Goal: Task Accomplishment & Management: Complete application form

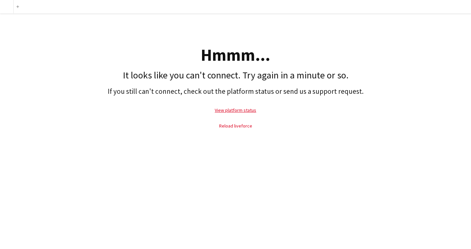
click at [234, 125] on link "Reload liveforce" at bounding box center [235, 126] width 33 height 6
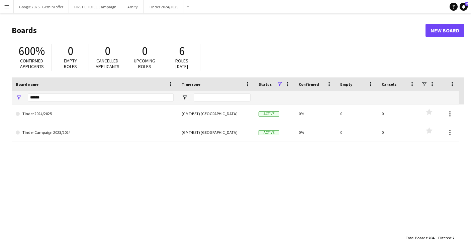
click at [175, 30] on h1 "Boards" at bounding box center [219, 30] width 414 height 10
drag, startPoint x: 49, startPoint y: 97, endPoint x: 26, endPoint y: 97, distance: 23.4
click at [26, 97] on div "******" at bounding box center [95, 97] width 166 height 13
click at [46, 99] on input "******" at bounding box center [101, 98] width 146 height 8
type input "******"
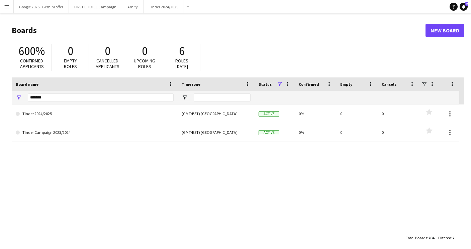
click at [99, 26] on h1 "Boards" at bounding box center [219, 30] width 414 height 10
click at [263, 41] on div "600% Confirmed applicants 0 Empty roles 0 Cancelled applicants 0 Upcoming roles…" at bounding box center [238, 59] width 452 height 37
click at [154, 10] on button "Tinder 2024/2025 Close" at bounding box center [163, 6] width 40 height 13
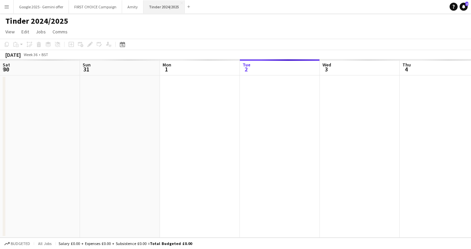
scroll to position [0, 160]
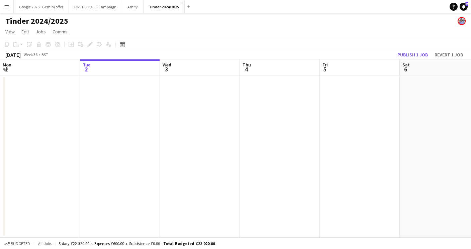
click at [188, 36] on app-page-menu "View Day view expanded Day view collapsed Month view Date picker Jump to [DATE]…" at bounding box center [235, 32] width 471 height 13
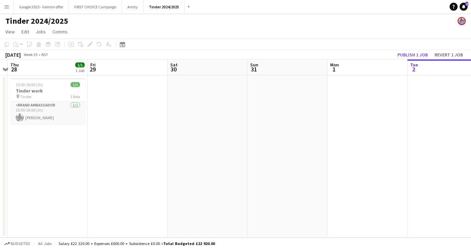
scroll to position [0, 167]
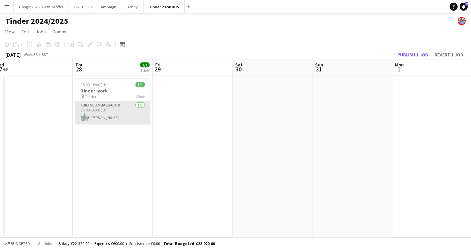
click at [116, 116] on app-card-role "Brand Ambassador 1/1 15:00-16:00 (1h) Sofia Chupylko" at bounding box center [112, 113] width 75 height 23
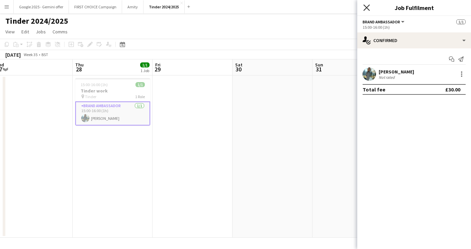
click at [368, 9] on icon at bounding box center [366, 7] width 6 height 6
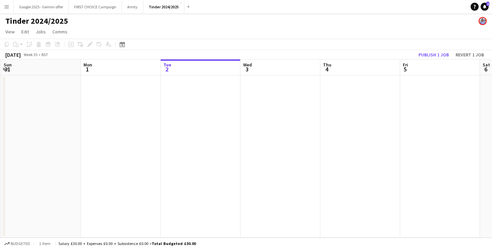
scroll to position [0, 201]
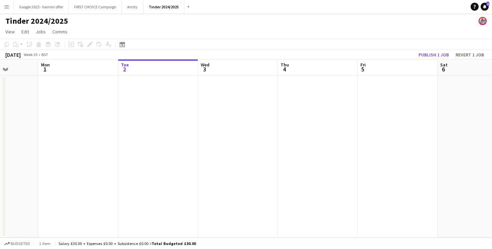
click at [161, 104] on app-date-cell at bounding box center [158, 157] width 80 height 162
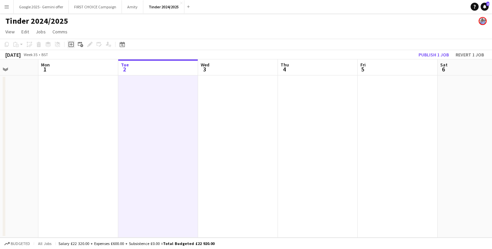
click at [72, 45] on icon "Add job" at bounding box center [71, 44] width 5 height 5
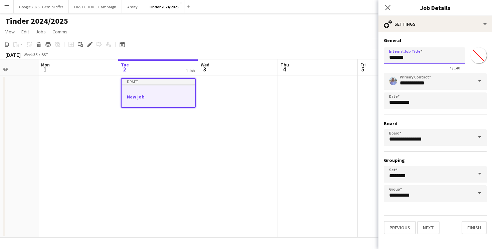
drag, startPoint x: 419, startPoint y: 59, endPoint x: 364, endPoint y: 59, distance: 55.2
click at [364, 59] on body "Menu Boards Boards Boards All jobs Status Workforce Workforce My Workforce Recr…" at bounding box center [246, 124] width 492 height 249
type input "**********"
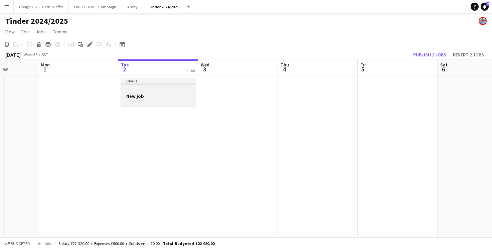
click at [155, 97] on h3 "New job" at bounding box center [158, 96] width 75 height 6
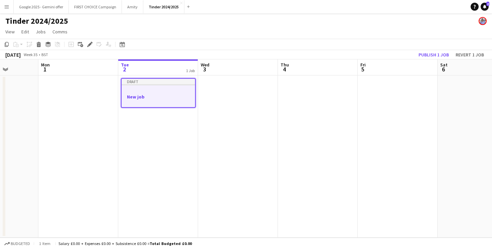
click at [142, 91] on div at bounding box center [159, 90] width 74 height 5
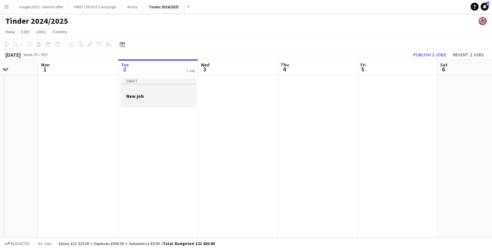
click at [137, 90] on div at bounding box center [158, 90] width 75 height 5
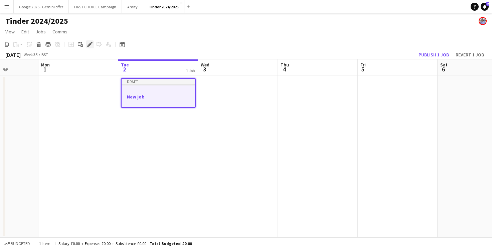
click at [89, 46] on icon "Edit" at bounding box center [89, 44] width 5 height 5
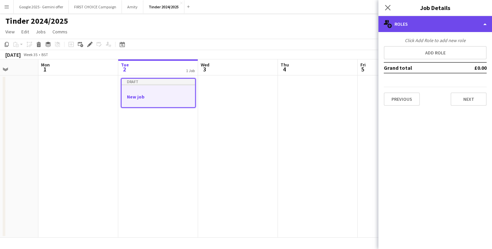
click at [417, 29] on div "multiple-users-add Roles" at bounding box center [436, 24] width 114 height 16
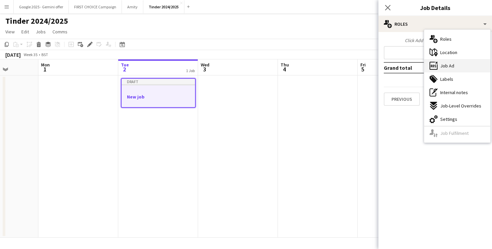
click at [459, 68] on div "ads-window Job Ad" at bounding box center [458, 65] width 66 height 13
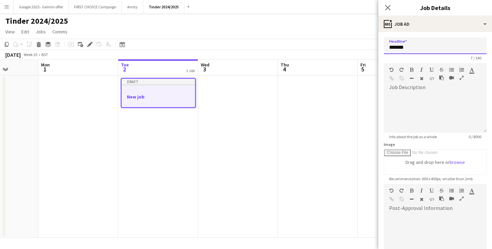
drag, startPoint x: 421, startPoint y: 47, endPoint x: 349, endPoint y: 47, distance: 71.2
click at [349, 47] on body "Menu Boards Boards Boards All jobs Status Workforce Workforce My Workforce Recr…" at bounding box center [246, 124] width 492 height 249
type input "******"
click at [405, 93] on div at bounding box center [435, 113] width 103 height 40
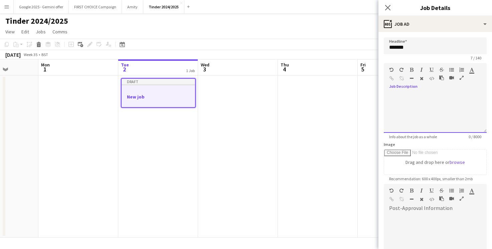
click at [412, 97] on div at bounding box center [435, 113] width 103 height 40
drag, startPoint x: 445, startPoint y: 94, endPoint x: 360, endPoint y: 94, distance: 85.2
click at [360, 94] on body "Menu Boards Boards Boards All jobs Status Workforce Workforce My Workforce Recr…" at bounding box center [246, 124] width 492 height 249
click at [406, 223] on div at bounding box center [435, 234] width 103 height 40
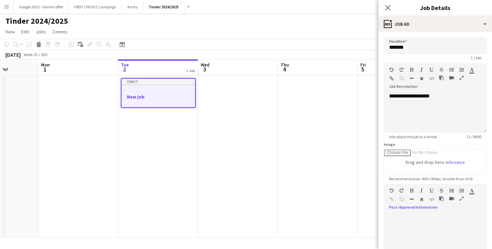
paste div
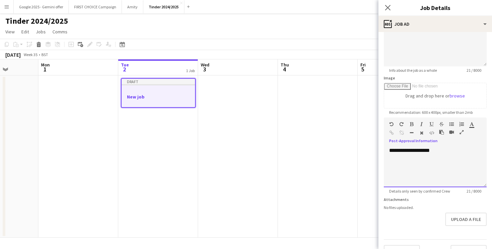
scroll to position [81, 0]
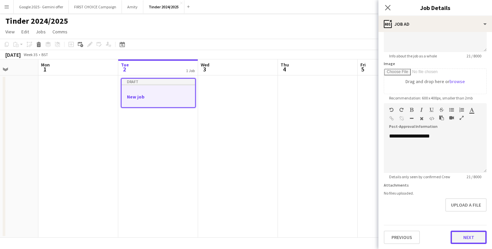
click at [464, 237] on button "Next" at bounding box center [469, 237] width 36 height 13
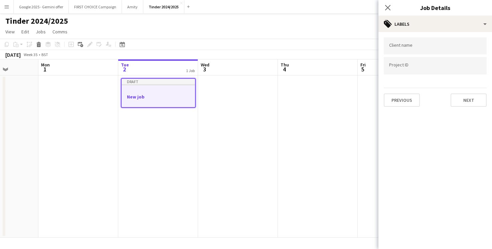
click at [414, 42] on div at bounding box center [435, 45] width 103 height 17
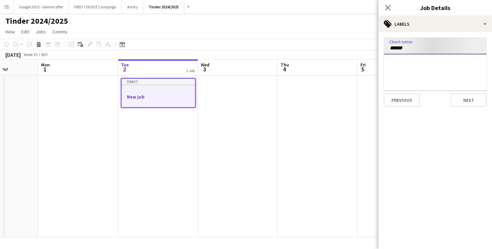
type input "******"
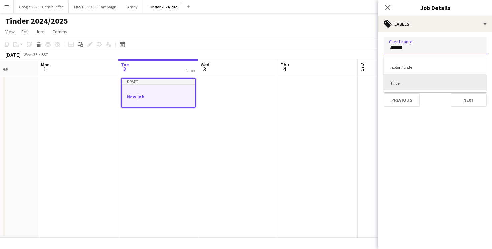
click at [404, 83] on div "Tinder" at bounding box center [435, 83] width 103 height 16
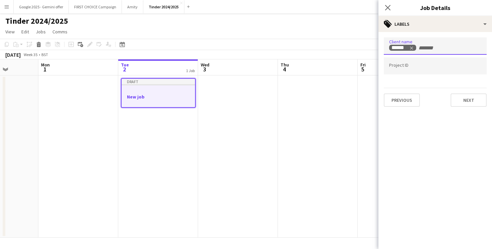
click at [407, 70] on div at bounding box center [435, 65] width 103 height 17
type input "******"
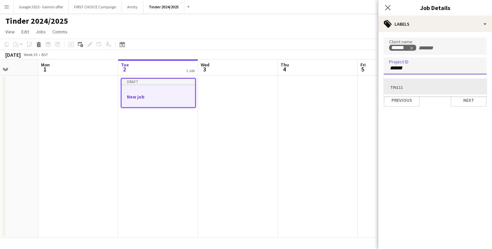
click at [449, 89] on div "TIN111" at bounding box center [435, 87] width 103 height 16
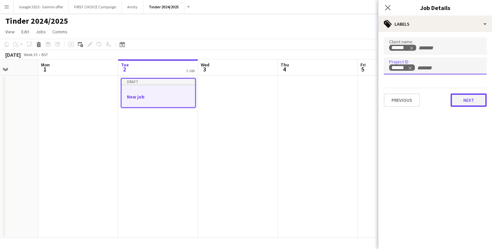
click at [466, 102] on button "Next" at bounding box center [469, 100] width 36 height 13
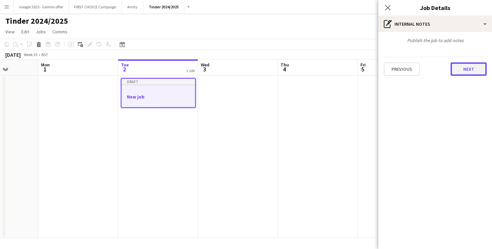
click at [470, 65] on button "Next" at bounding box center [469, 69] width 36 height 13
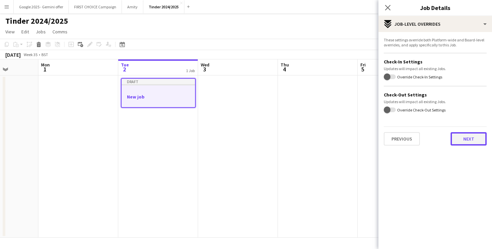
click at [464, 141] on button "Next" at bounding box center [469, 138] width 36 height 13
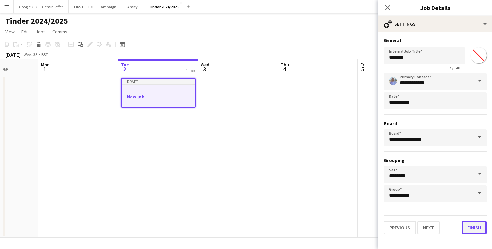
click at [470, 227] on button "Finish" at bounding box center [474, 227] width 25 height 13
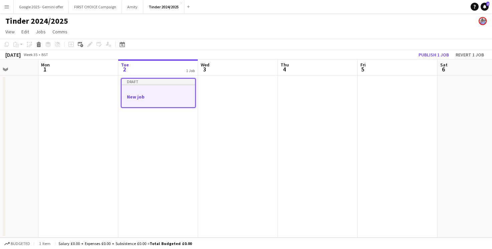
click at [194, 42] on app-toolbar "Copy Paste Paste Command V Paste with crew Command Shift V Paste linked Job Del…" at bounding box center [246, 44] width 492 height 11
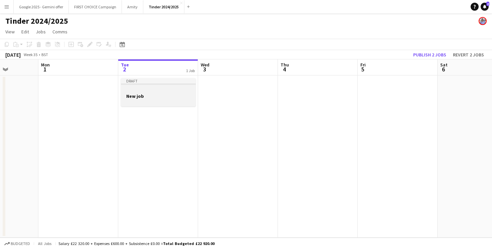
click at [160, 95] on h3 "New job" at bounding box center [158, 96] width 75 height 6
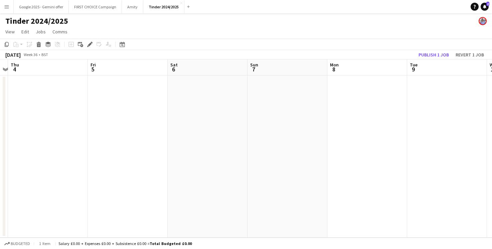
scroll to position [0, 176]
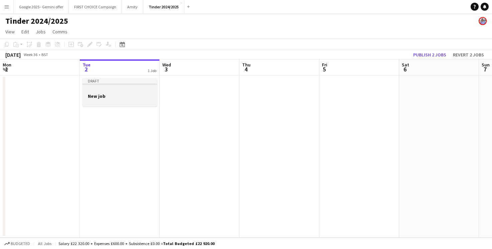
click at [135, 98] on h3 "New job" at bounding box center [120, 96] width 75 height 6
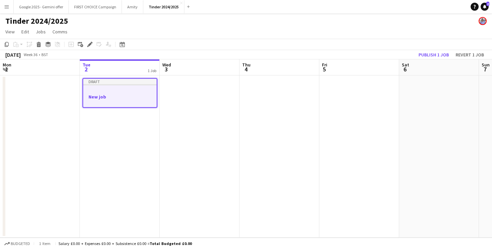
click at [183, 90] on app-date-cell at bounding box center [200, 157] width 80 height 162
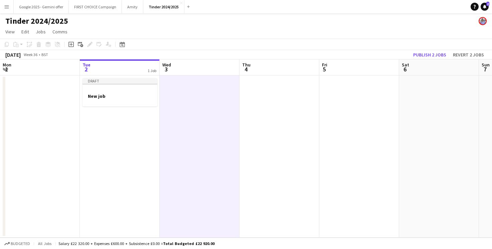
click at [183, 90] on app-date-cell at bounding box center [200, 157] width 80 height 162
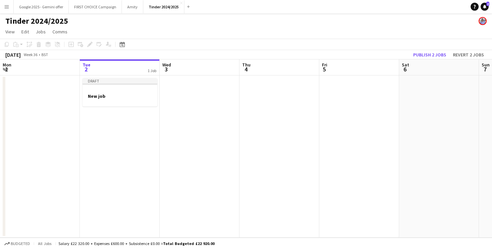
click at [183, 90] on app-date-cell at bounding box center [200, 157] width 80 height 162
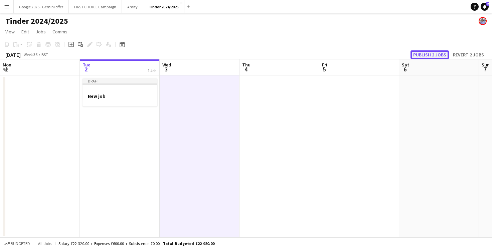
click at [440, 54] on button "Publish 2 jobs" at bounding box center [430, 54] width 38 height 9
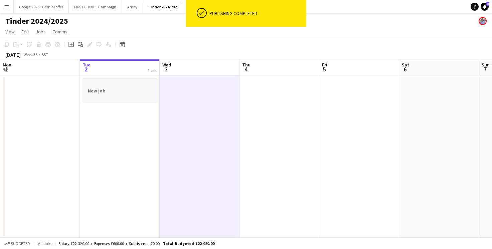
click at [135, 88] on app-job-card "New job" at bounding box center [120, 90] width 75 height 24
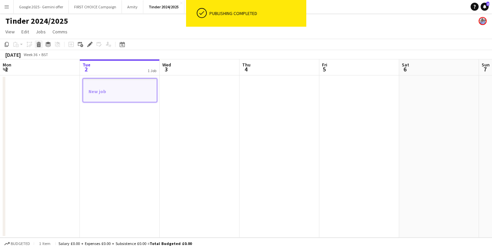
click at [37, 46] on icon "Delete" at bounding box center [38, 44] width 5 height 5
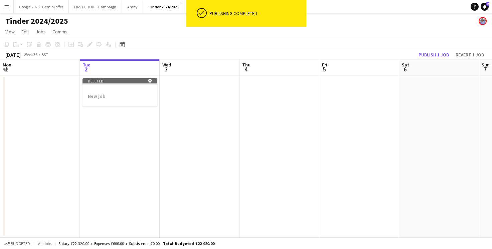
click at [214, 93] on app-date-cell at bounding box center [200, 157] width 80 height 162
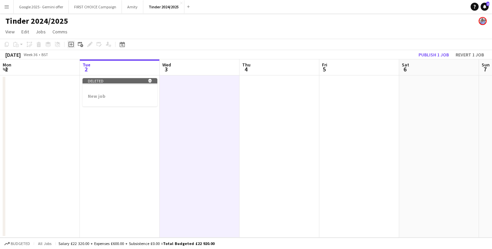
click at [71, 44] on icon at bounding box center [71, 44] width 3 height 3
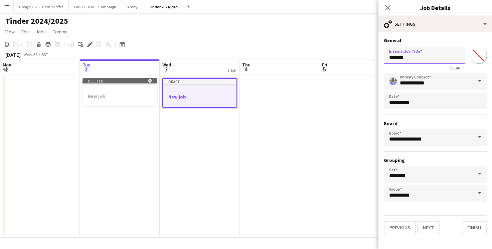
drag, startPoint x: 413, startPoint y: 57, endPoint x: 365, endPoint y: 57, distance: 47.8
click at [365, 57] on body "Menu Boards Boards Boards All jobs Status Workforce Workforce My Workforce Recr…" at bounding box center [246, 124] width 492 height 249
paste input "**********"
drag, startPoint x: 426, startPoint y: 58, endPoint x: 345, endPoint y: 58, distance: 80.9
click at [345, 58] on body "Menu Boards Boards Boards All jobs Status Workforce Workforce My Workforce Recr…" at bounding box center [246, 124] width 492 height 249
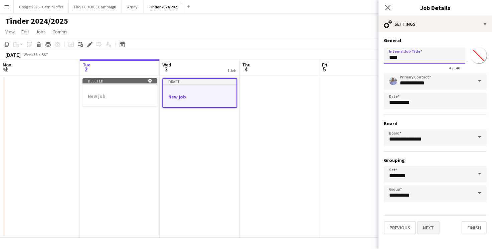
type input "***"
click at [432, 228] on button "Next" at bounding box center [429, 227] width 22 height 13
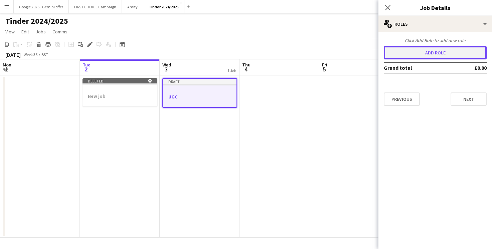
click at [423, 54] on button "Add role" at bounding box center [435, 52] width 103 height 13
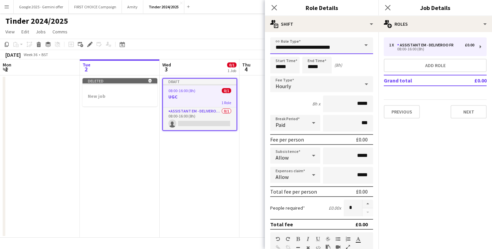
click at [358, 45] on input "**********" at bounding box center [321, 45] width 103 height 17
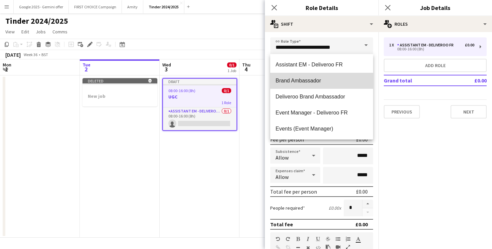
click at [336, 79] on span "Brand Ambassador" at bounding box center [322, 81] width 92 height 6
type input "**********"
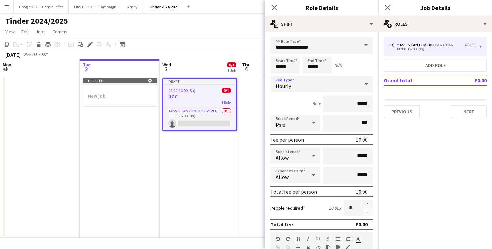
click at [308, 85] on div "Hourly" at bounding box center [315, 84] width 90 height 16
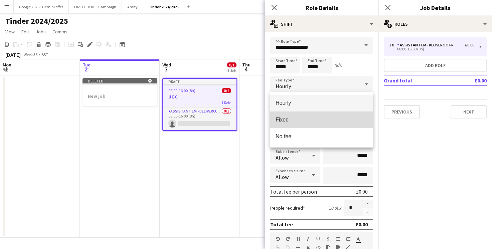
click at [296, 123] on mat-option "Fixed" at bounding box center [321, 120] width 103 height 17
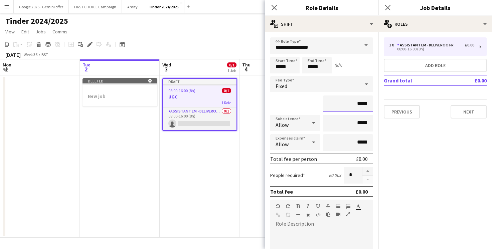
click at [359, 104] on input "*****" at bounding box center [348, 104] width 50 height 17
type input "******"
click at [299, 107] on div "******" at bounding box center [321, 104] width 103 height 17
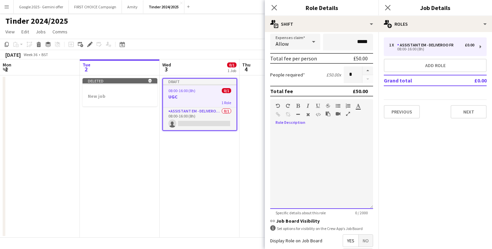
click at [306, 166] on div at bounding box center [321, 169] width 103 height 80
paste div
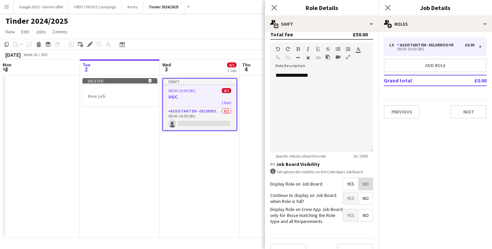
click at [366, 184] on span "No" at bounding box center [366, 184] width 14 height 12
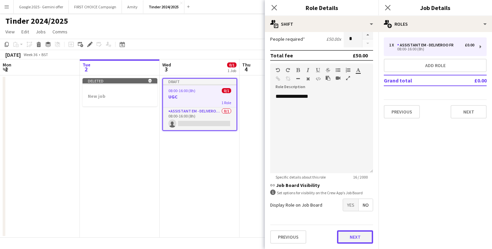
click at [356, 240] on button "Next" at bounding box center [355, 237] width 36 height 13
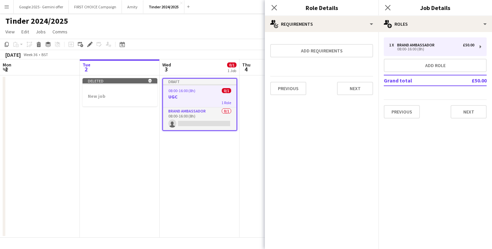
scroll to position [0, 0]
click at [363, 88] on button "Next" at bounding box center [355, 88] width 36 height 13
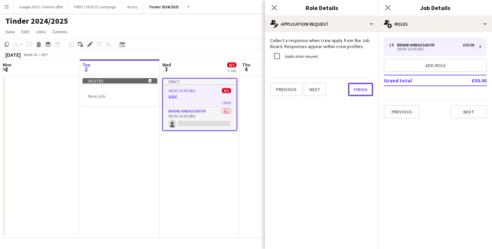
click at [363, 88] on button "Finish" at bounding box center [360, 89] width 25 height 13
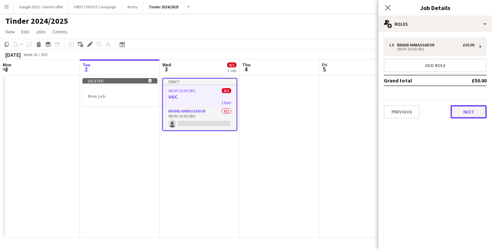
click at [469, 114] on button "Next" at bounding box center [469, 111] width 36 height 13
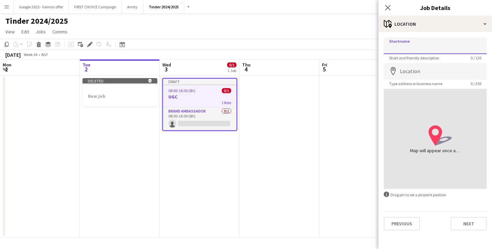
click at [437, 44] on input "Shortname" at bounding box center [435, 45] width 103 height 17
type input "**"
click at [425, 74] on input "Location" at bounding box center [435, 71] width 103 height 17
type input "**********"
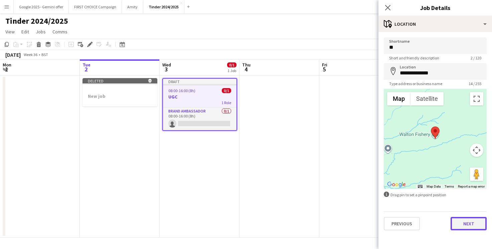
click at [465, 223] on button "Next" at bounding box center [469, 223] width 36 height 13
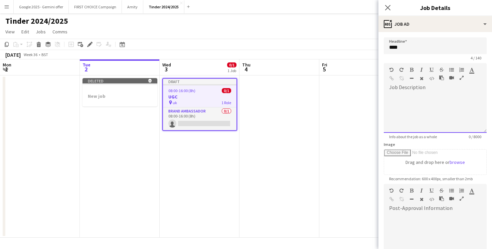
click at [442, 110] on div at bounding box center [435, 113] width 103 height 40
paste div
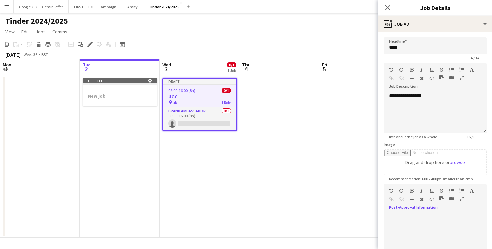
click at [408, 217] on div at bounding box center [435, 234] width 103 height 40
paste div
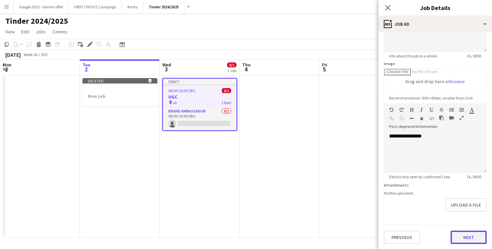
click at [469, 239] on button "Next" at bounding box center [469, 237] width 36 height 13
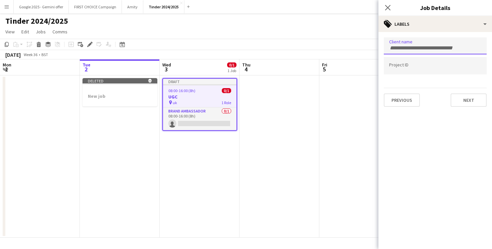
click at [425, 49] on div at bounding box center [435, 45] width 103 height 17
type input "******"
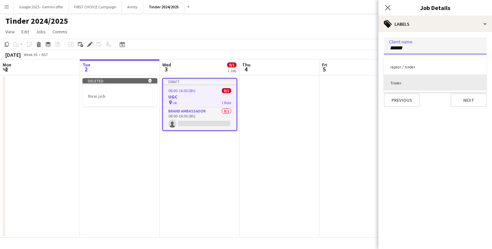
click at [410, 82] on div "Tinder" at bounding box center [435, 83] width 103 height 16
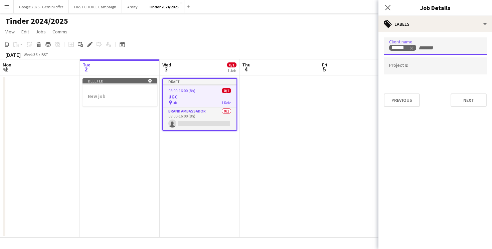
click at [411, 69] on input "Type to search project ID labels..." at bounding box center [435, 66] width 92 height 6
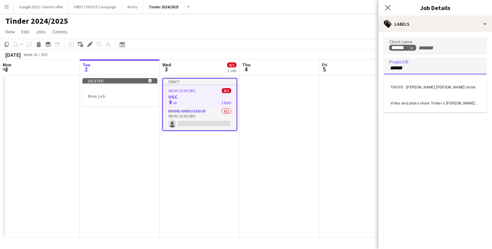
type input "******"
click at [464, 98] on div "Video and photo shoot Tinder x [PERSON_NAME] TIN105 - [PERSON_NAME] [PERSON_NAM…" at bounding box center [435, 103] width 103 height 16
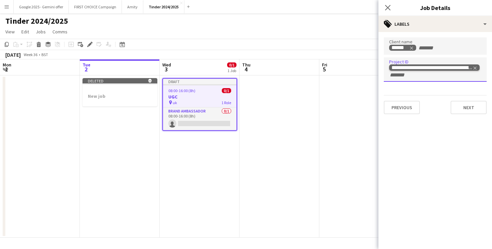
click at [477, 66] on icon "Remove tag" at bounding box center [475, 68] width 5 height 5
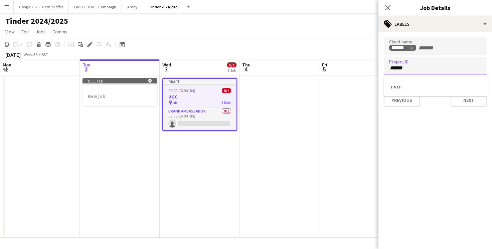
type input "******"
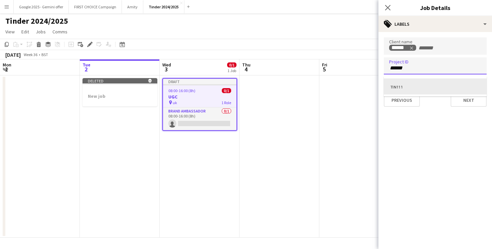
click at [424, 85] on div "TIN111" at bounding box center [435, 87] width 103 height 16
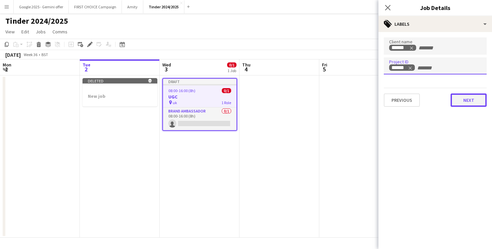
click at [470, 102] on button "Next" at bounding box center [469, 100] width 36 height 13
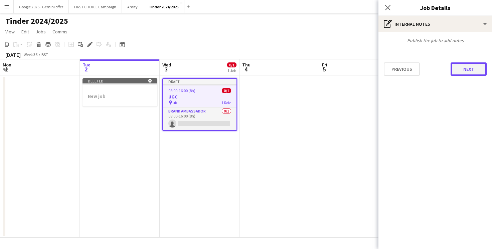
click at [464, 66] on button "Next" at bounding box center [469, 69] width 36 height 13
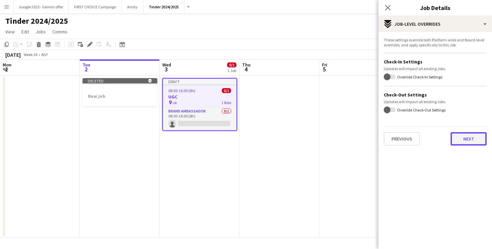
click at [466, 141] on button "Next" at bounding box center [469, 138] width 36 height 13
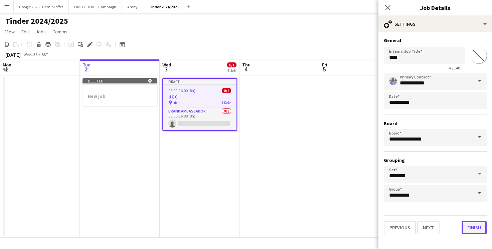
click at [477, 229] on button "Finish" at bounding box center [474, 227] width 25 height 13
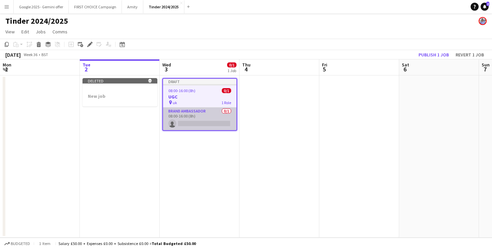
click at [206, 110] on app-card-role "Brand Ambassador 0/1 08:00-16:00 (8h) single-neutral-actions" at bounding box center [200, 119] width 74 height 23
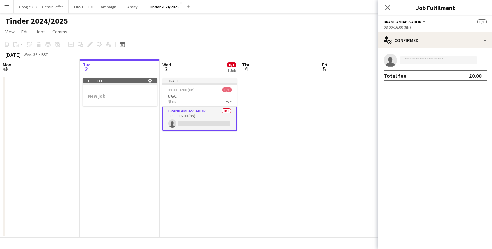
click at [414, 63] on input at bounding box center [439, 60] width 78 height 8
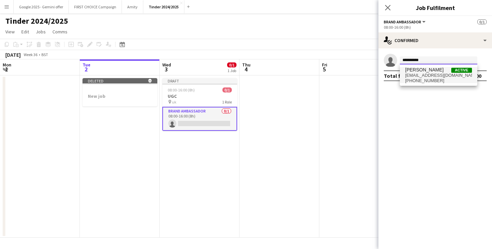
type input "**********"
click at [432, 74] on span "[EMAIL_ADDRESS][DOMAIN_NAME]" at bounding box center [439, 75] width 67 height 5
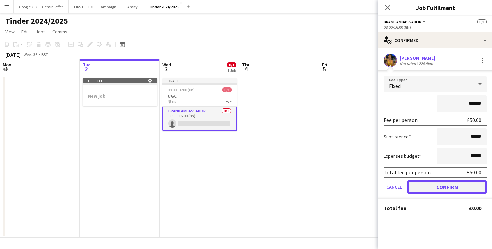
click at [464, 188] on button "Confirm" at bounding box center [447, 187] width 79 height 13
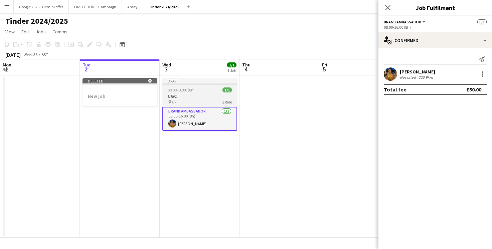
click at [208, 93] on app-job-card "Draft 08:00-16:00 (8h) 1/1 UGC pin uk 1 Role Brand Ambassador [DATE] 08:00-16:0…" at bounding box center [199, 104] width 75 height 53
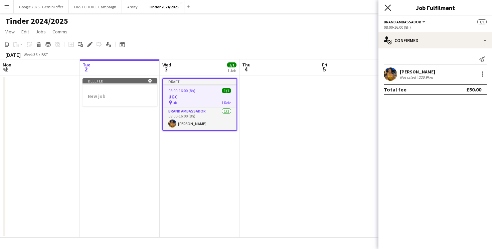
click at [388, 7] on icon "Close pop-in" at bounding box center [388, 7] width 6 height 6
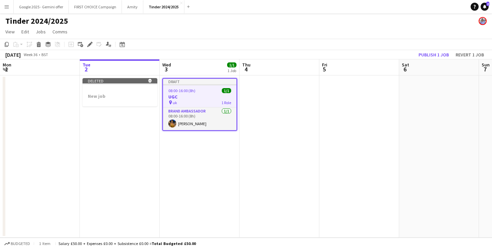
click at [198, 100] on div "pin uk 1 Role" at bounding box center [200, 102] width 74 height 5
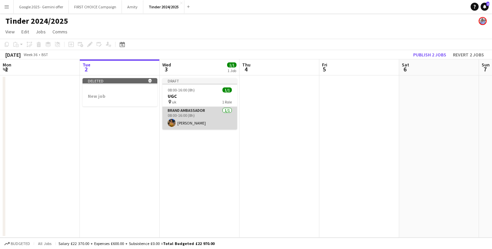
click at [200, 115] on app-card-role "Brand Ambassador [DATE] 08:00-16:00 (8h) [PERSON_NAME]" at bounding box center [199, 118] width 75 height 23
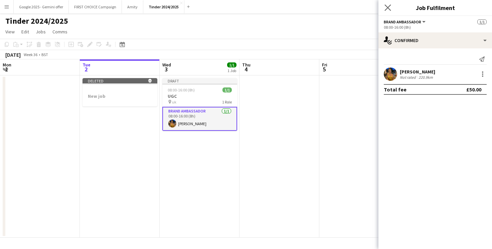
click at [390, 4] on app-icon "Close pop-in" at bounding box center [388, 8] width 10 height 10
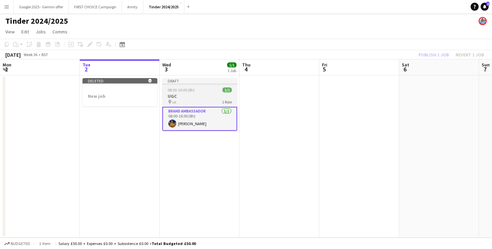
click at [226, 96] on h3 "UGC" at bounding box center [199, 96] width 75 height 6
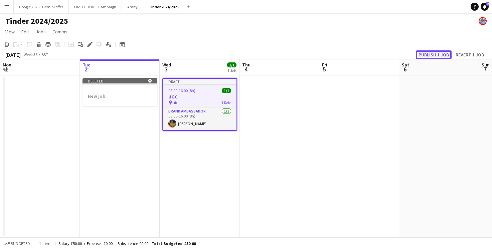
click at [421, 54] on button "Publish 1 job" at bounding box center [434, 54] width 36 height 9
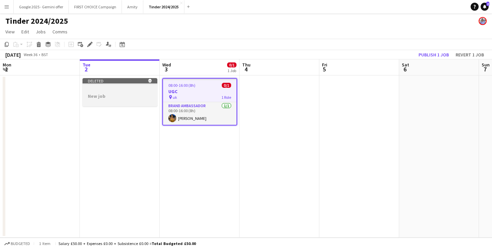
click at [137, 97] on h3 "New job" at bounding box center [120, 96] width 75 height 6
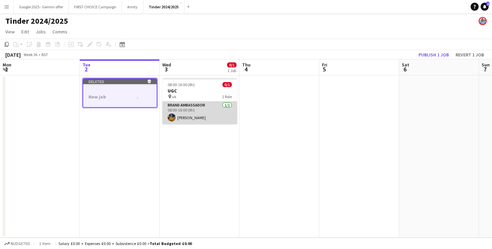
click at [217, 113] on app-card-role "Brand Ambassador [DATE] 08:00-16:00 (8h) [PERSON_NAME]" at bounding box center [199, 113] width 75 height 23
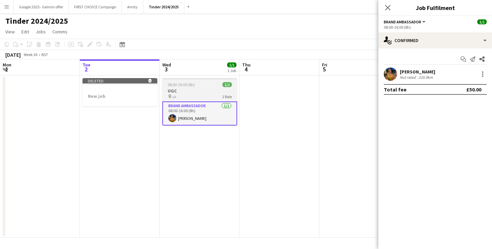
click at [211, 89] on h3 "UGC" at bounding box center [199, 91] width 75 height 6
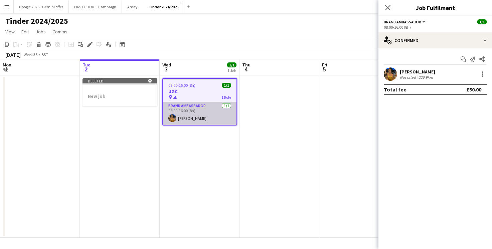
click at [209, 110] on app-card-role "Brand Ambassador [DATE] 08:00-16:00 (8h) [PERSON_NAME]" at bounding box center [200, 113] width 74 height 23
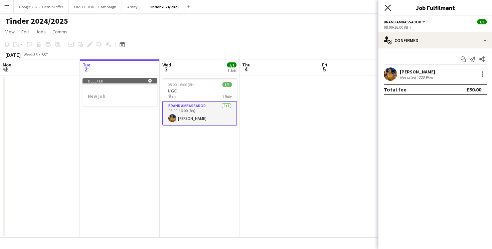
click at [389, 8] on icon "Close pop-in" at bounding box center [388, 7] width 6 height 6
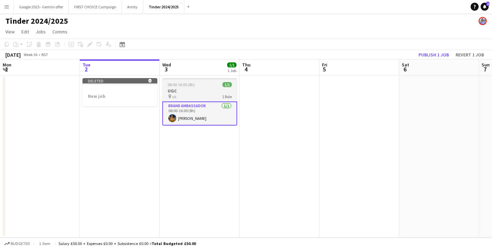
click at [204, 100] on app-job-card "08:00-16:00 (8h) 1/1 UGC pin uk 1 Role Brand Ambassador [DATE] 08:00-16:00 (8h)…" at bounding box center [199, 101] width 75 height 47
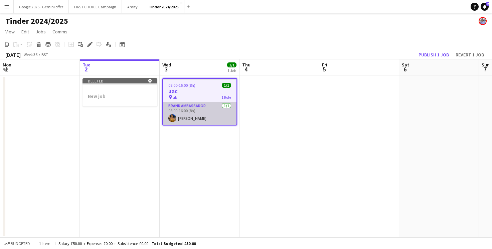
click at [204, 111] on app-card-role "Brand Ambassador [DATE] 08:00-16:00 (8h) [PERSON_NAME]" at bounding box center [200, 113] width 74 height 23
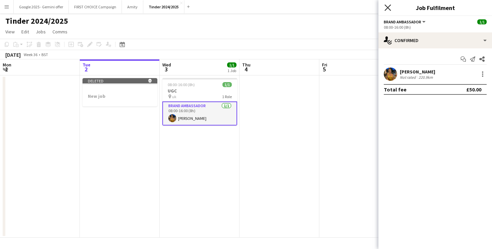
click at [390, 5] on icon "Close pop-in" at bounding box center [388, 7] width 6 height 6
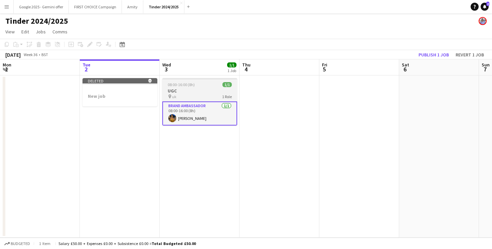
click at [222, 93] on h3 "UGC" at bounding box center [199, 91] width 75 height 6
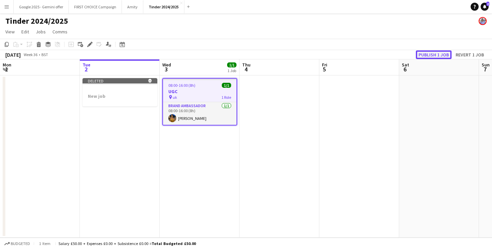
click at [427, 55] on button "Publish 1 job" at bounding box center [434, 54] width 36 height 9
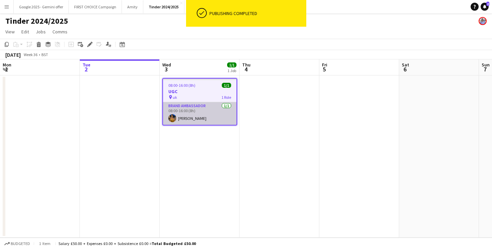
click at [209, 110] on app-card-role "Brand Ambassador [DATE] 08:00-16:00 (8h) [PERSON_NAME]" at bounding box center [200, 113] width 74 height 23
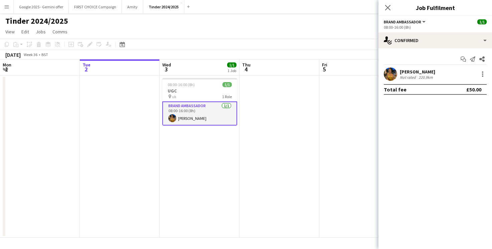
click at [268, 32] on app-page-menu "View Day view expanded Day view collapsed Month view Date picker Jump to [DATE]…" at bounding box center [246, 32] width 492 height 13
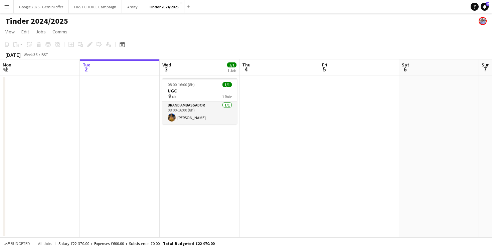
click at [323, 22] on div "Tinder 2024/2025" at bounding box center [246, 19] width 492 height 13
click at [211, 36] on app-page-menu "View Day view expanded Day view collapsed Month view Date picker Jump to [DATE]…" at bounding box center [246, 32] width 492 height 13
click at [50, 10] on button "Google 2025 - Gemini offer Close" at bounding box center [41, 6] width 55 height 13
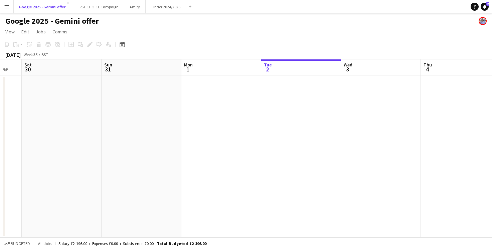
scroll to position [0, 211]
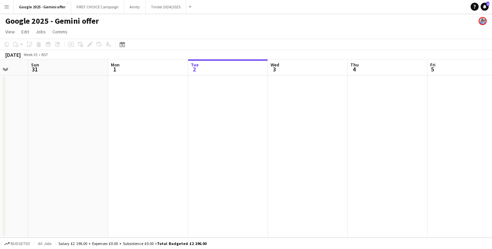
click at [207, 109] on app-date-cell at bounding box center [228, 157] width 80 height 162
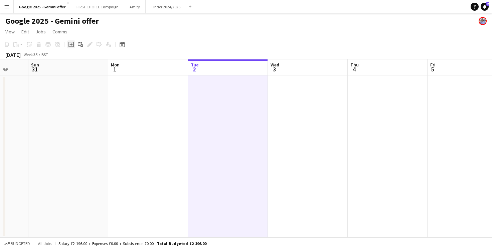
click at [71, 45] on icon at bounding box center [71, 44] width 3 height 3
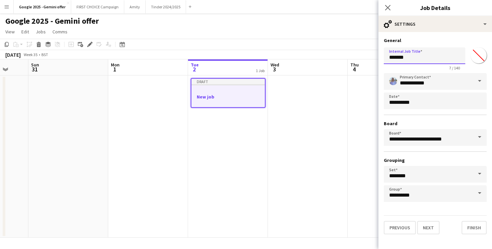
drag, startPoint x: 418, startPoint y: 57, endPoint x: 366, endPoint y: 57, distance: 51.1
click at [366, 57] on body "Menu Boards Boards Boards All jobs Status Workforce Workforce My Workforce Recr…" at bounding box center [246, 124] width 492 height 249
type input "******"
click at [423, 225] on button "Next" at bounding box center [429, 227] width 22 height 13
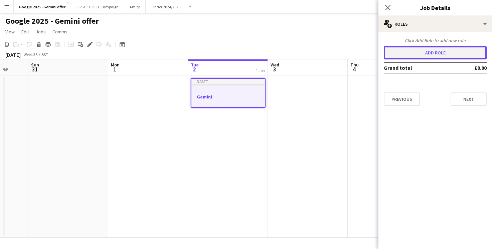
click at [439, 53] on button "Add role" at bounding box center [435, 52] width 103 height 13
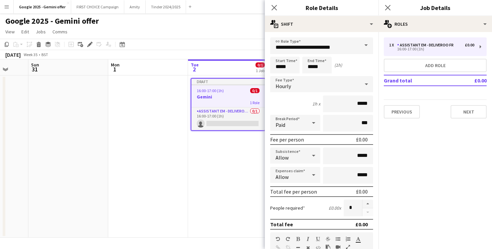
click at [368, 45] on span at bounding box center [366, 45] width 14 height 16
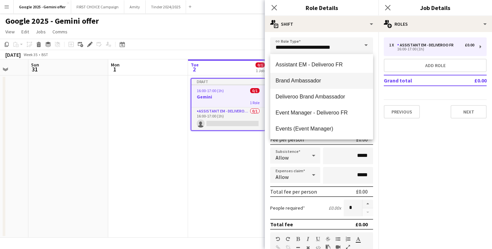
click at [337, 82] on span "Brand Ambassador" at bounding box center [322, 81] width 92 height 6
type input "**********"
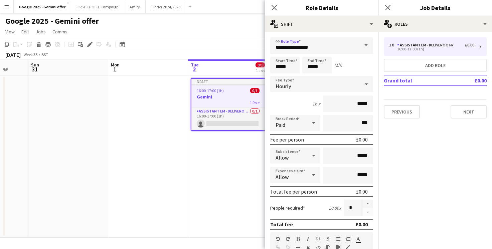
click at [322, 82] on div "Hourly" at bounding box center [315, 84] width 90 height 16
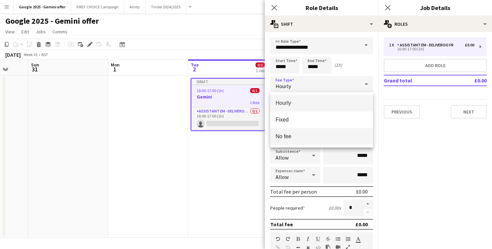
click at [309, 130] on mat-option "No fee" at bounding box center [321, 136] width 103 height 17
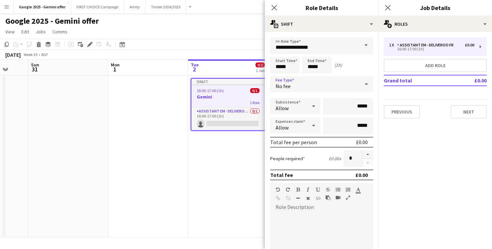
click at [318, 85] on div "No fee" at bounding box center [315, 84] width 90 height 16
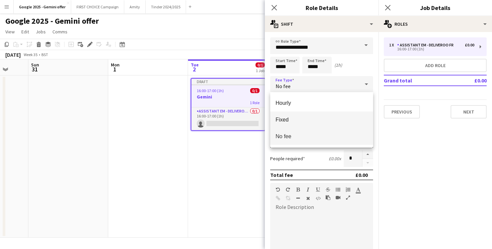
click at [294, 124] on mat-option "Fixed" at bounding box center [321, 120] width 103 height 17
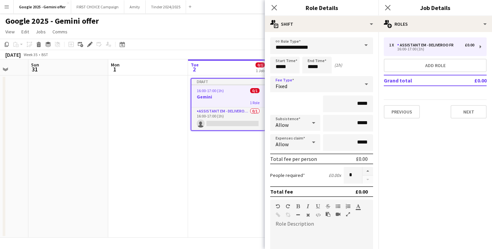
drag, startPoint x: 296, startPoint y: 233, endPoint x: 275, endPoint y: 233, distance: 20.7
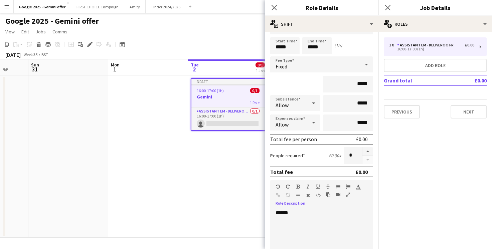
scroll to position [23, 0]
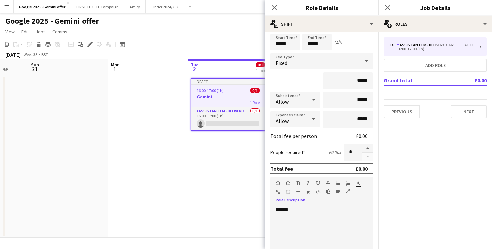
drag, startPoint x: 302, startPoint y: 211, endPoint x: 257, endPoint y: 211, distance: 45.1
click at [257, 211] on body "Menu Boards Boards Boards All jobs Status Workforce Workforce My Workforce Recr…" at bounding box center [246, 124] width 492 height 249
copy div "******"
click at [301, 218] on div "******" at bounding box center [321, 247] width 103 height 80
click at [281, 218] on div "******" at bounding box center [321, 247] width 103 height 80
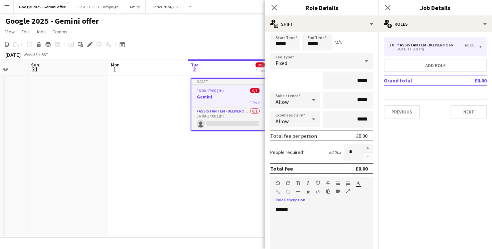
click at [228, 33] on app-page-menu "View Day view expanded Day view collapsed Month view Date picker Jump to [DATE]…" at bounding box center [246, 32] width 492 height 13
